Goal: Task Accomplishment & Management: Use online tool/utility

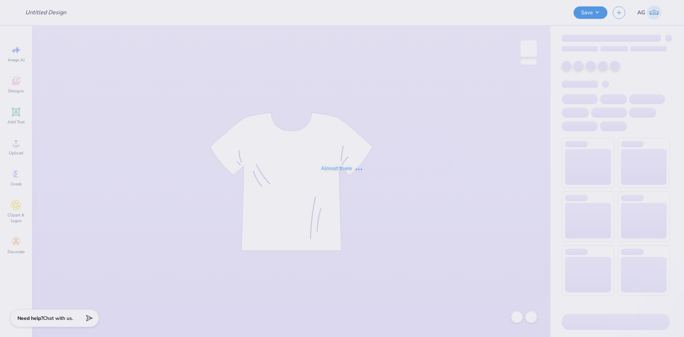
type input "BMOC 4"
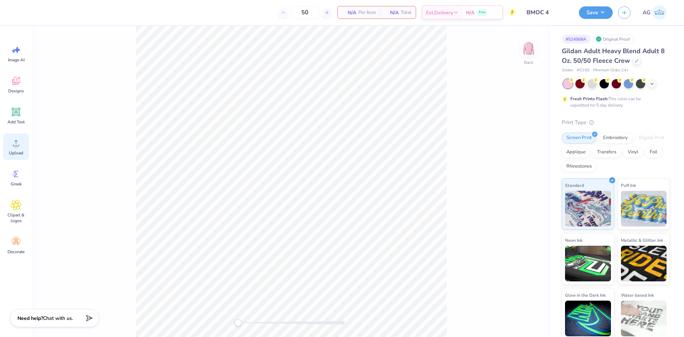
click at [23, 147] on div "Upload" at bounding box center [16, 146] width 26 height 27
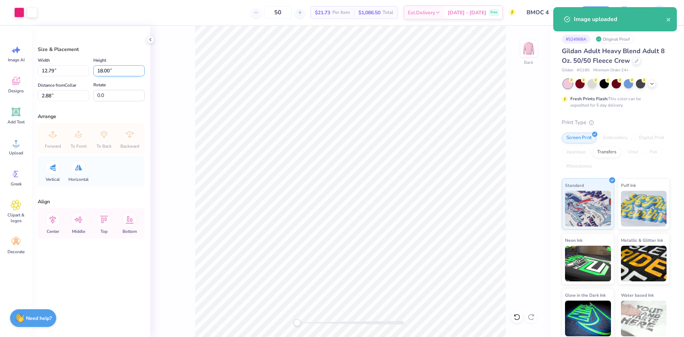
click at [108, 71] on input "18.00" at bounding box center [118, 70] width 51 height 11
type input "14"
type input "9.95"
type input "14.00"
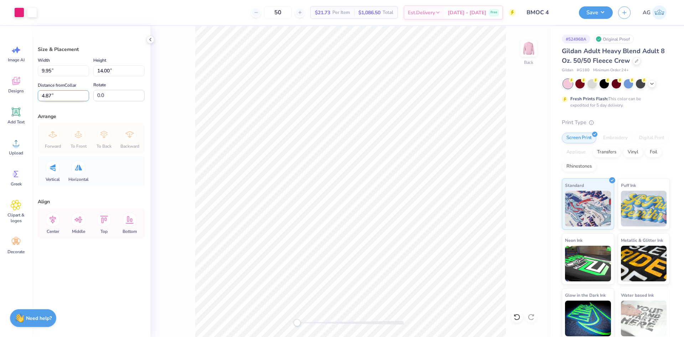
click at [49, 94] on input "4.87" at bounding box center [63, 95] width 51 height 11
type input "3"
click at [54, 219] on icon at bounding box center [53, 219] width 14 height 14
click at [114, 68] on input "14.00" at bounding box center [118, 70] width 51 height 11
type input "13"
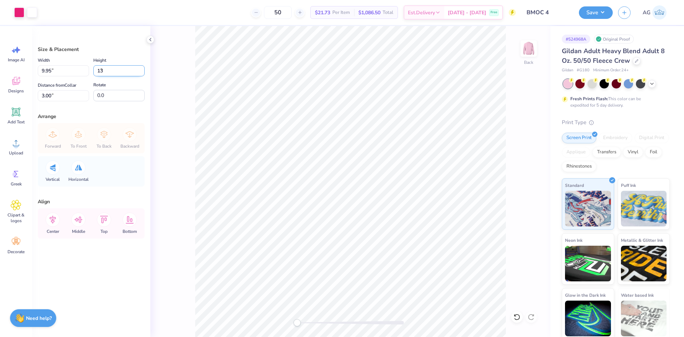
type input "9.24"
type input "13.00"
click at [53, 218] on icon at bounding box center [53, 219] width 14 height 14
click at [119, 96] on input "0.0" at bounding box center [118, 95] width 51 height 11
click at [62, 90] on input "3.50" at bounding box center [63, 95] width 51 height 11
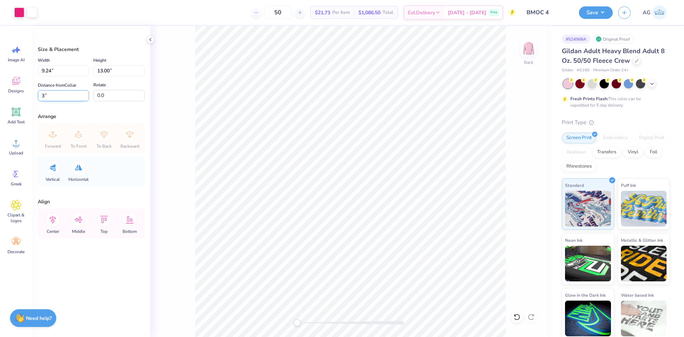
type input "3"
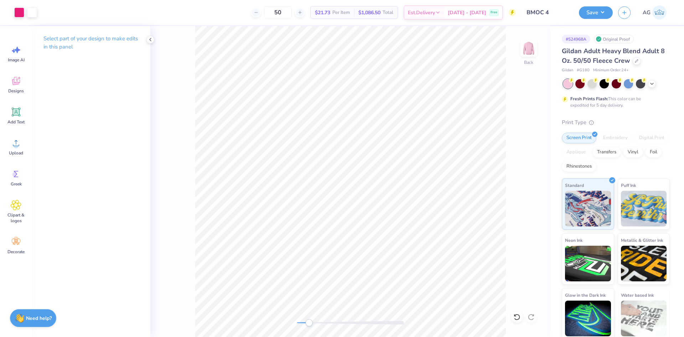
drag, startPoint x: 299, startPoint y: 321, endPoint x: 309, endPoint y: 322, distance: 10.4
click at [309, 322] on div "Accessibility label" at bounding box center [308, 322] width 7 height 7
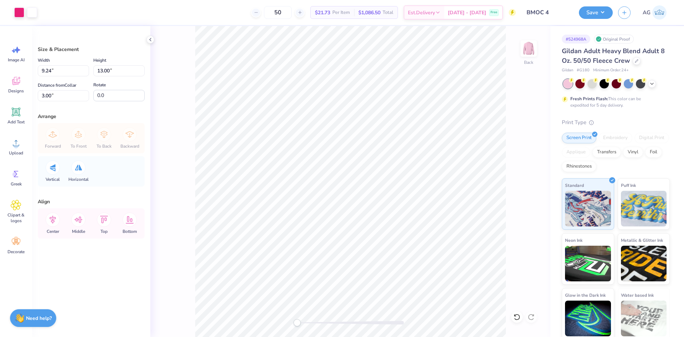
click at [292, 325] on div "Back" at bounding box center [350, 181] width 400 height 311
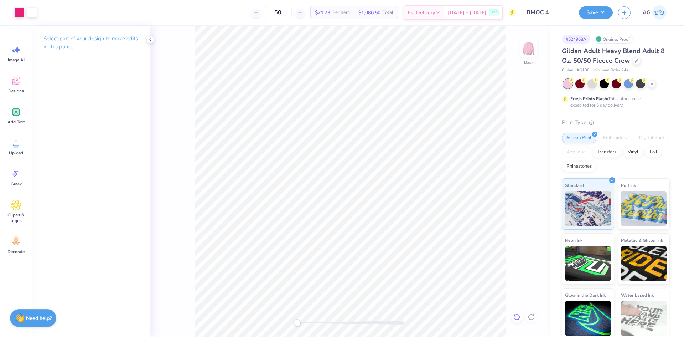
click at [515, 316] on icon at bounding box center [516, 316] width 7 height 7
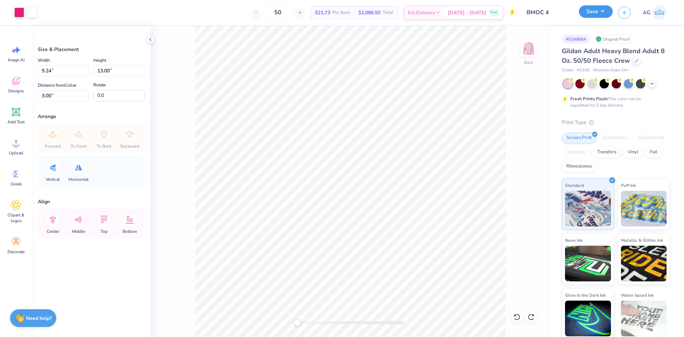
click at [583, 11] on button "Save" at bounding box center [596, 11] width 34 height 12
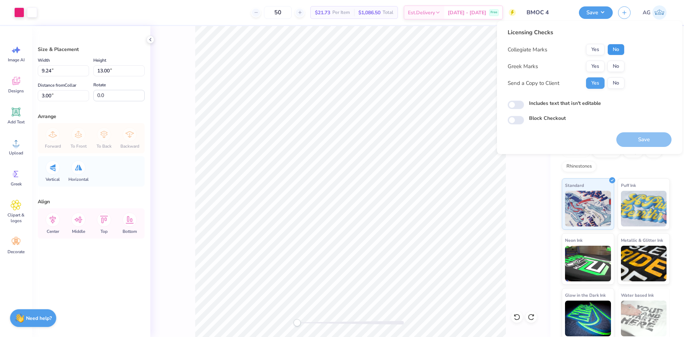
click at [623, 48] on button "No" at bounding box center [615, 49] width 17 height 11
click at [620, 65] on button "No" at bounding box center [615, 66] width 17 height 11
click at [523, 105] on input "Includes text that isn't editable" at bounding box center [516, 104] width 16 height 9
checkbox input "true"
click at [612, 124] on div "Block Checkout" at bounding box center [590, 119] width 164 height 10
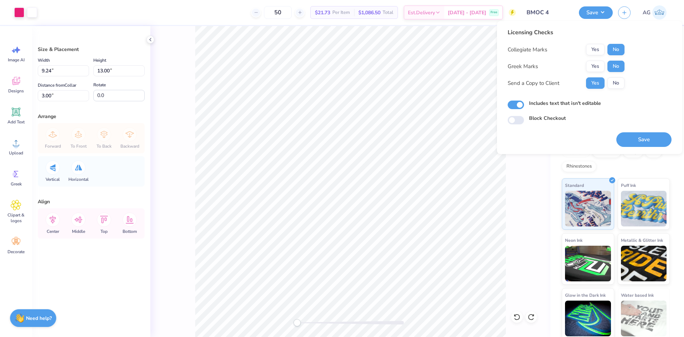
click at [627, 131] on div "Save" at bounding box center [643, 135] width 55 height 22
click at [631, 134] on button "Save" at bounding box center [643, 139] width 55 height 15
